Goal: Register for event/course

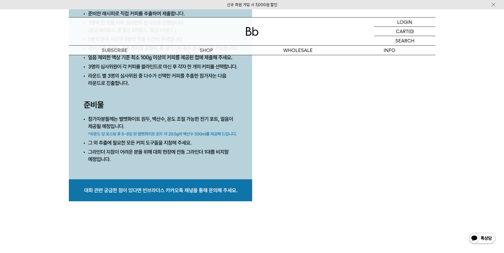
scroll to position [2470, 0]
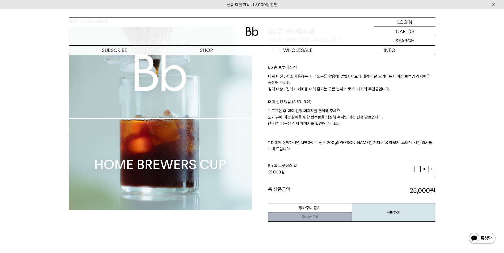
scroll to position [0, 0]
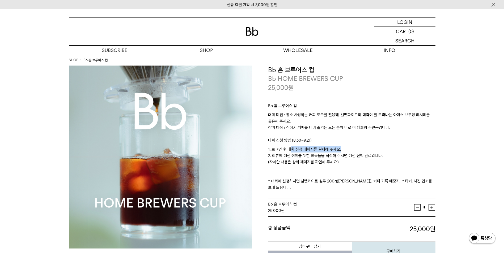
drag, startPoint x: 289, startPoint y: 148, endPoint x: 367, endPoint y: 149, distance: 77.5
click at [367, 149] on p "1. 로그인 후 대회 신청 페이지를 결제해 주세요. 2. 리뷰에 예선 참여를 위한 항목들을 작성해 주시면 예선 신청 완료입니다. (자세한 내용…" at bounding box center [351, 168] width 167 height 45
drag, startPoint x: 367, startPoint y: 149, endPoint x: 355, endPoint y: 155, distance: 13.1
click at [355, 155] on p "1. 로그인 후 대회 신청 페이지를 결제해 주세요. 2. 리뷰에 예선 참여를 위한 항목들을 작성해 주시면 예선 신청 완료입니다. (자세한 내용…" at bounding box center [351, 168] width 167 height 45
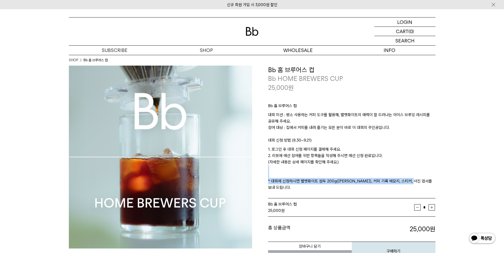
drag, startPoint x: 323, startPoint y: 178, endPoint x: 413, endPoint y: 179, distance: 90.3
click at [413, 179] on p "1. 로그인 후 대회 신청 페이지를 결제해 주세요. 2. 리뷰에 예선 참여를 위한 항목들을 작성해 주시면 예선 신청 완료입니다. (자세한 내용…" at bounding box center [351, 168] width 167 height 45
drag, startPoint x: 413, startPoint y: 179, endPoint x: 337, endPoint y: 188, distance: 76.5
click at [337, 188] on div "Bb 홈 브루어스 컵 대회 미션 : 평소 사용하는 커피 도구를 활용해, 벨벳화이트의 매력이 잘 드러나는 아이스 브루잉 레시피를 공유해 주세요.…" at bounding box center [351, 145] width 167 height 107
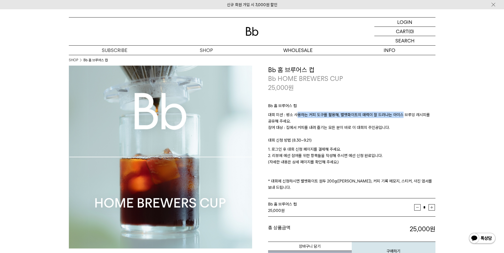
drag, startPoint x: 296, startPoint y: 114, endPoint x: 400, endPoint y: 114, distance: 104.9
click at [400, 114] on p "대회 미션 : 평소 사용하는 커피 도구를 활용해, 벨벳화이트의 매력이 잘 드러나는 아이스 브루잉 레시피를 공유해 주세요. 참여 대상 : 집에서…" at bounding box center [351, 124] width 167 height 25
drag, startPoint x: 400, startPoint y: 114, endPoint x: 322, endPoint y: 127, distance: 79.6
click at [322, 127] on p "대회 미션 : 평소 사용하는 커피 도구를 활용해, 벨벳화이트의 매력이 잘 드러나는 아이스 브루잉 레시피를 공유해 주세요. 참여 대상 : 집에서…" at bounding box center [351, 124] width 167 height 25
drag, startPoint x: 284, startPoint y: 119, endPoint x: 304, endPoint y: 120, distance: 19.7
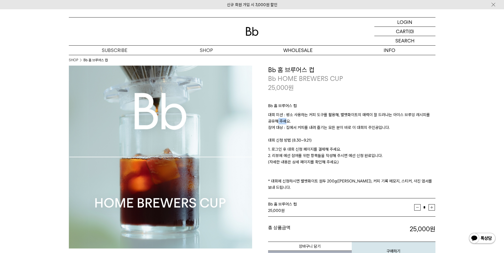
click at [304, 120] on p "대회 미션 : 평소 사용하는 커피 도구를 활용해, 벨벳화이트의 매력이 잘 드러나는 아이스 브루잉 레시피를 공유해 주세요. 참여 대상 : 집에서…" at bounding box center [351, 124] width 167 height 25
drag, startPoint x: 304, startPoint y: 120, endPoint x: 386, endPoint y: 129, distance: 82.5
click at [386, 129] on p "대회 미션 : 평소 사용하는 커피 도구를 활용해, 벨벳화이트의 매력이 잘 드러나는 아이스 브루잉 레시피를 공유해 주세요. 참여 대상 : 집에서…" at bounding box center [351, 124] width 167 height 25
drag, startPoint x: 386, startPoint y: 129, endPoint x: 310, endPoint y: 140, distance: 76.4
click at [310, 140] on p "대회 신청 방법 (8.30~9.21)" at bounding box center [351, 141] width 167 height 9
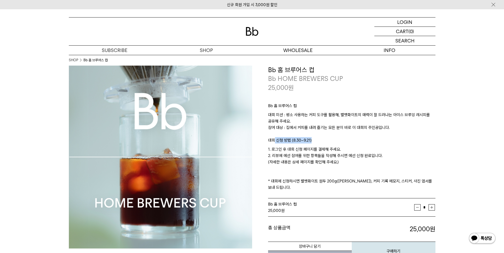
drag, startPoint x: 312, startPoint y: 141, endPoint x: 320, endPoint y: 141, distance: 7.7
click at [320, 141] on p "대회 신청 방법 (8.30~9.21)" at bounding box center [351, 141] width 167 height 9
drag, startPoint x: 320, startPoint y: 141, endPoint x: 345, endPoint y: 149, distance: 26.2
click at [345, 149] on p "1. 로그인 후 대회 신청 페이지를 결제해 주세요. 2. 리뷰에 예선 참여를 위한 항목들을 작성해 주시면 예선 신청 완료입니다. (자세한 내용…" at bounding box center [351, 168] width 167 height 45
drag, startPoint x: 345, startPoint y: 149, endPoint x: 305, endPoint y: 162, distance: 42.1
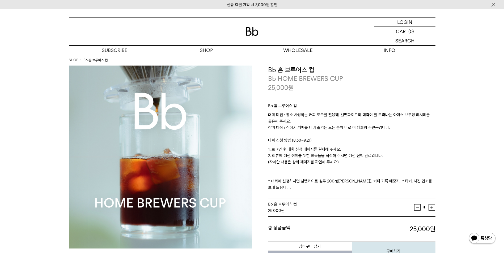
click at [303, 162] on p "1. 로그인 후 대회 신청 페이지를 결제해 주세요. 2. 리뷰에 예선 참여를 위한 항목들을 작성해 주시면 예선 신청 완료입니다. (자세한 내용…" at bounding box center [351, 168] width 167 height 45
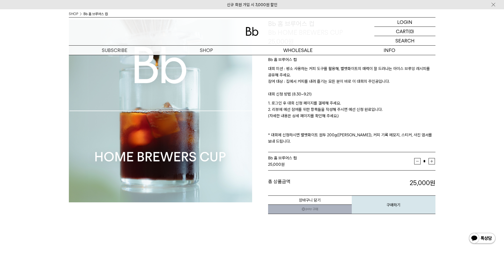
scroll to position [53, 0]
